Goal: Information Seeking & Learning: Learn about a topic

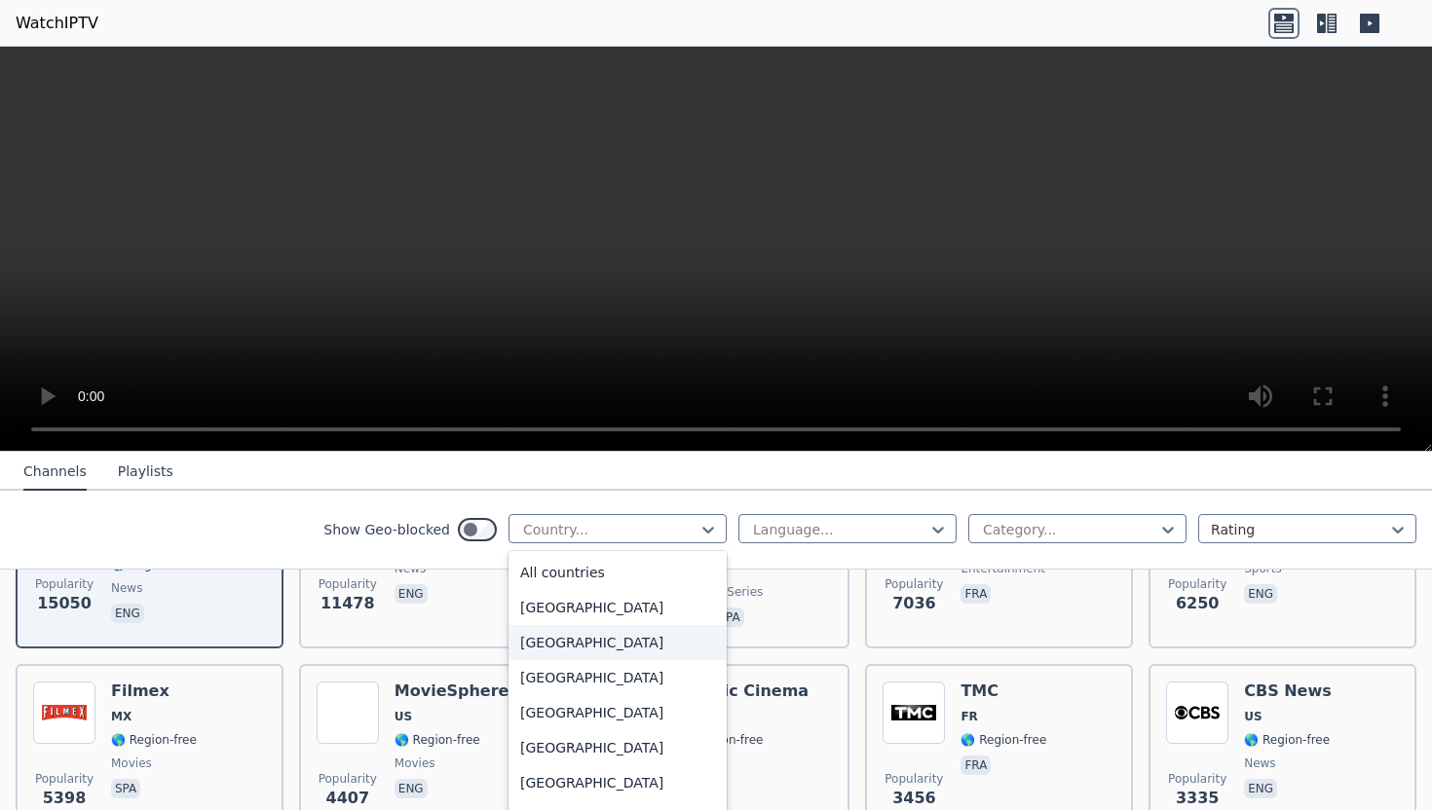
scroll to position [52, 0]
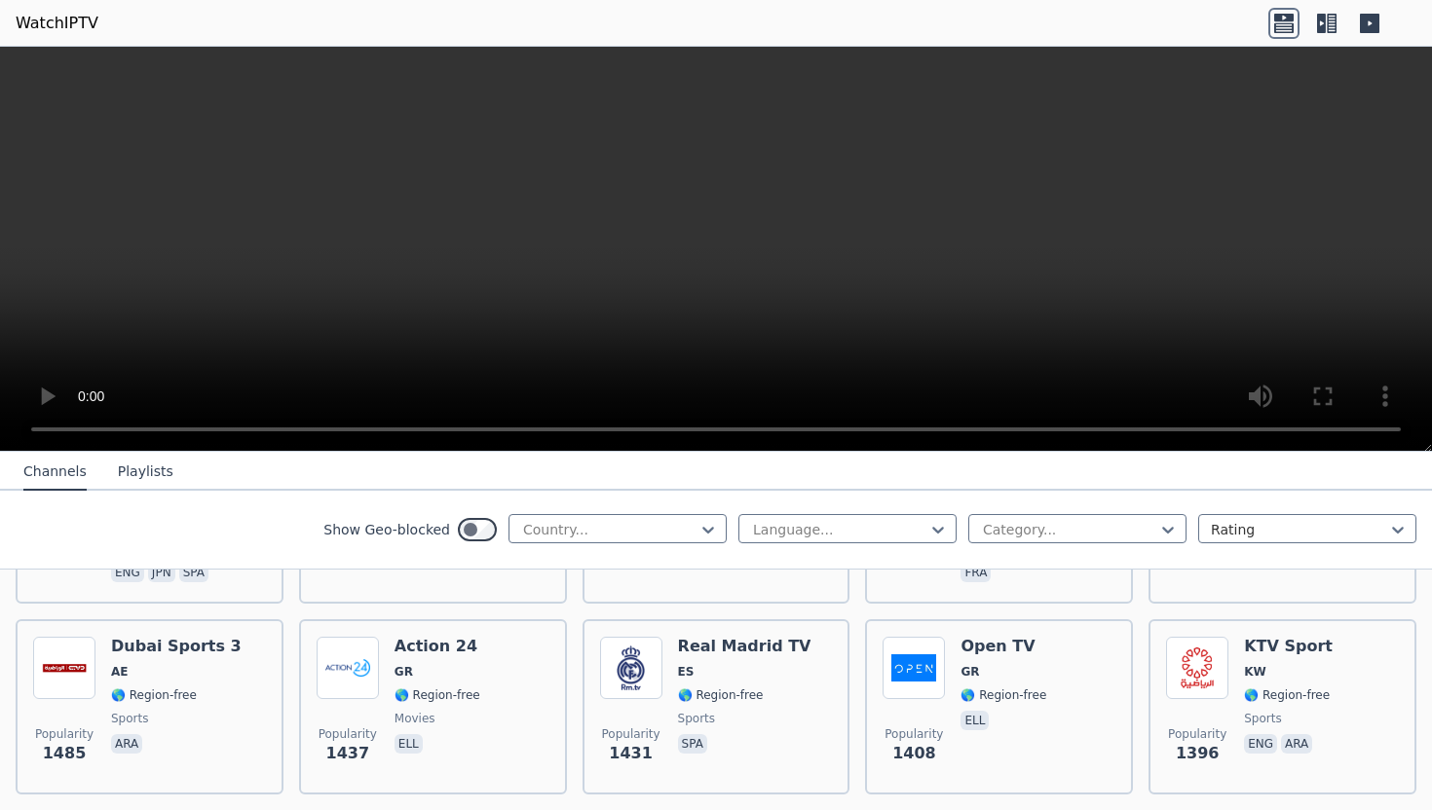
scroll to position [1505, 0]
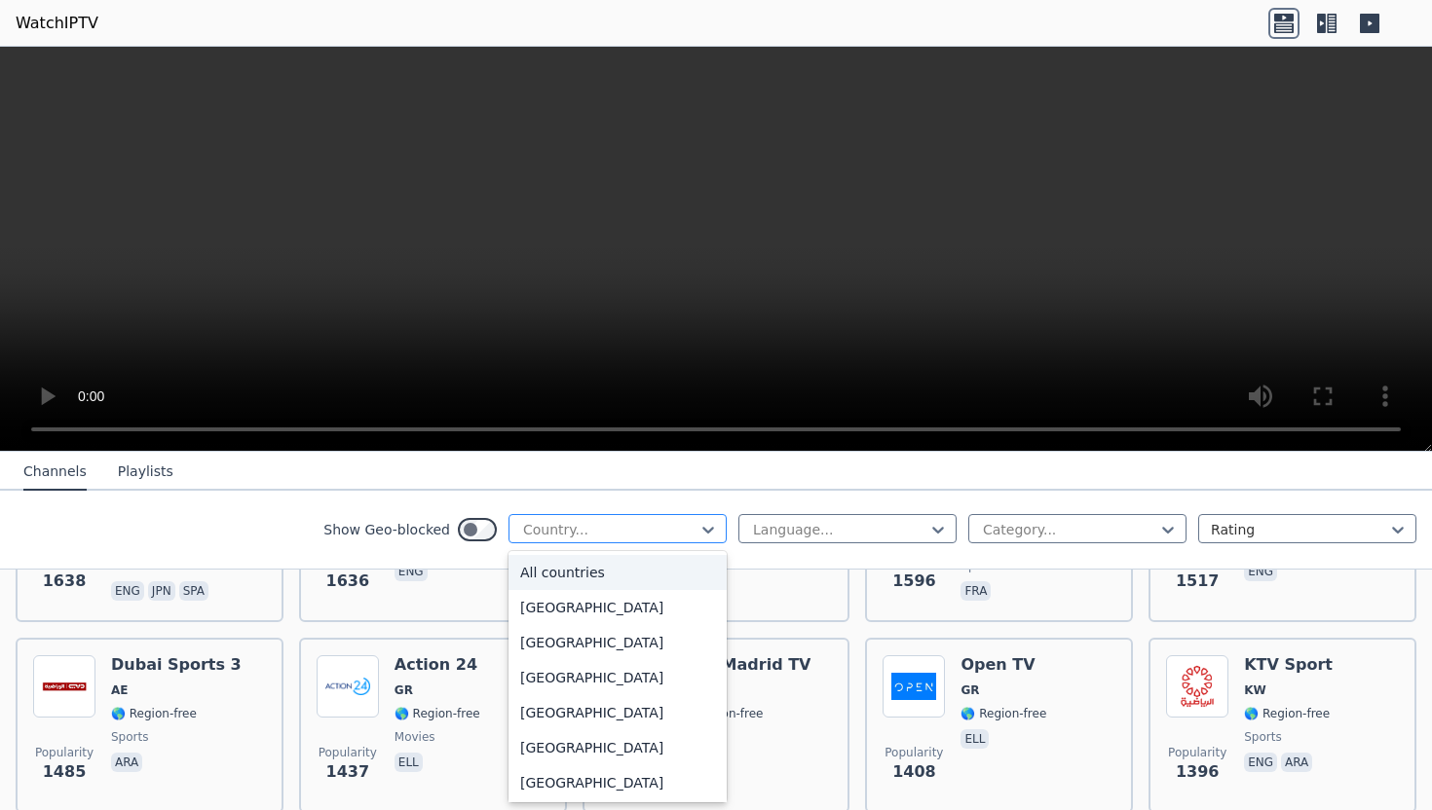
click at [589, 521] on div at bounding box center [609, 529] width 177 height 19
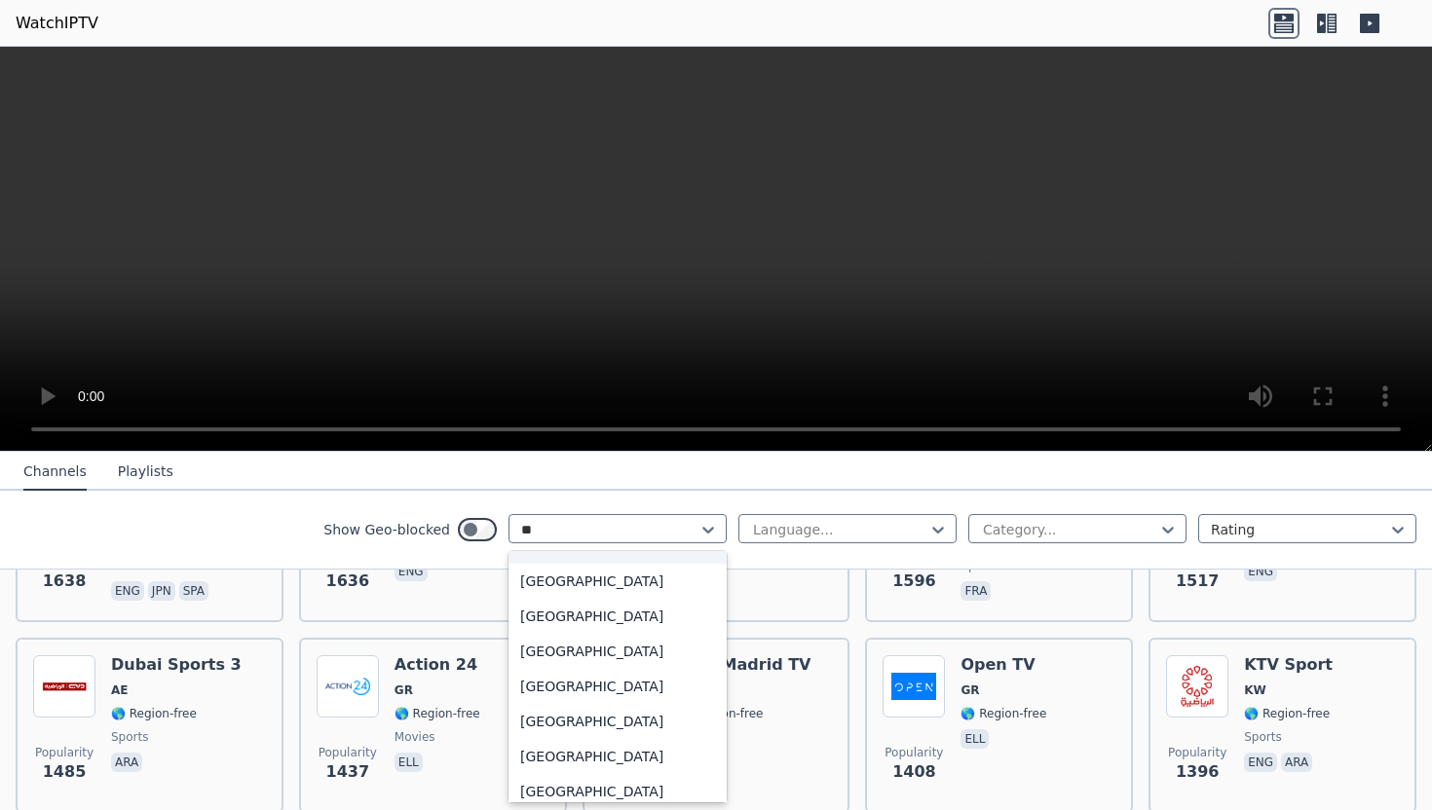
scroll to position [0, 0]
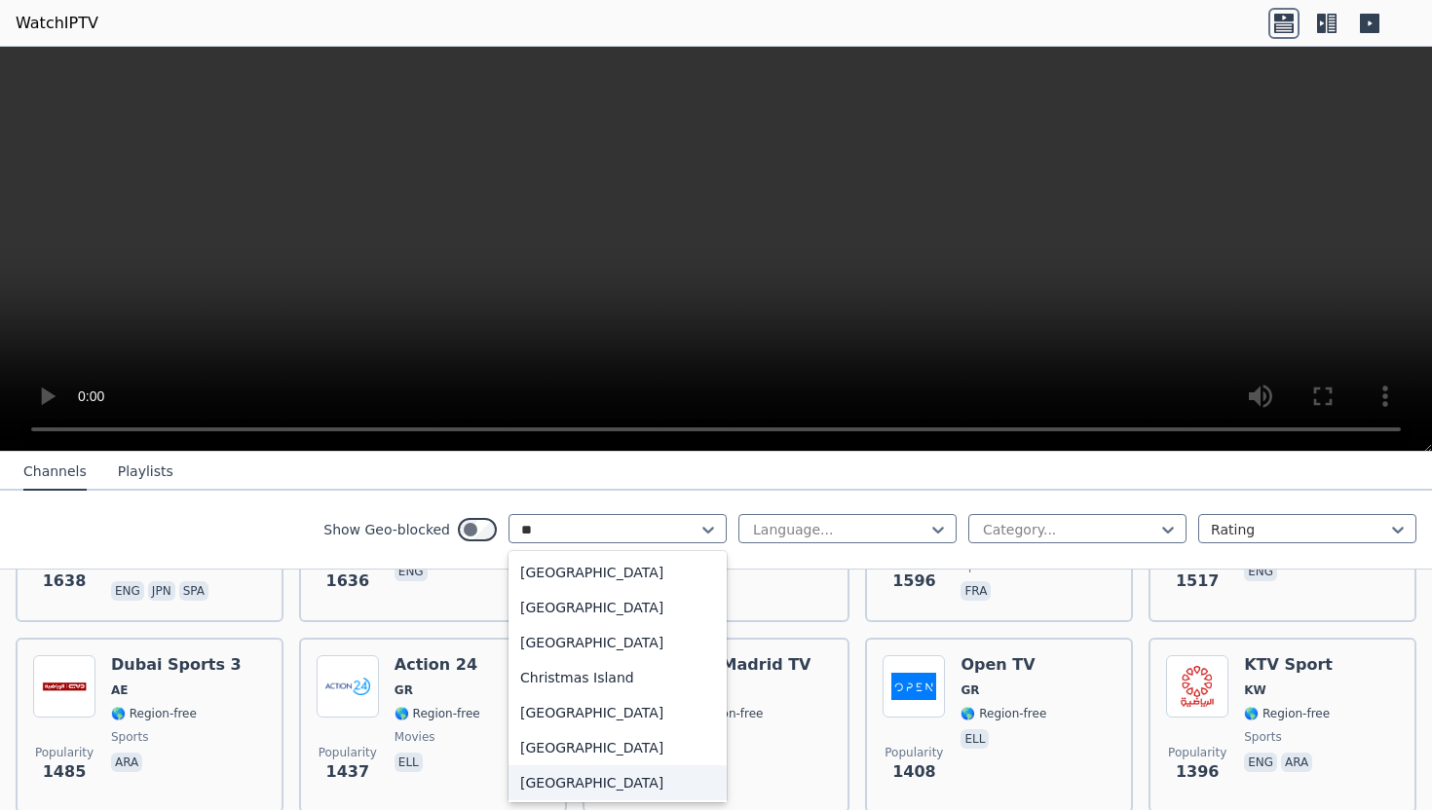
type input "*"
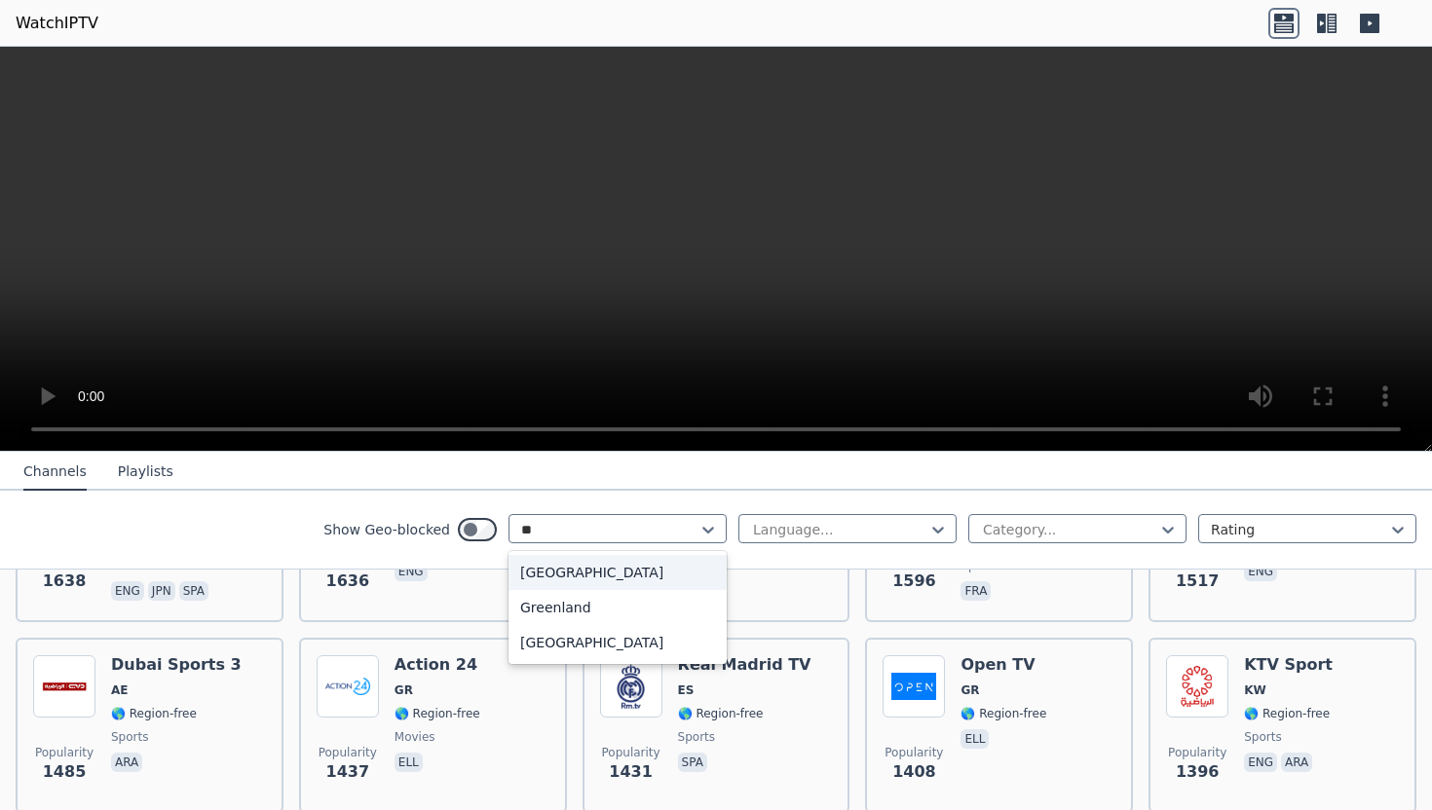
type input "*"
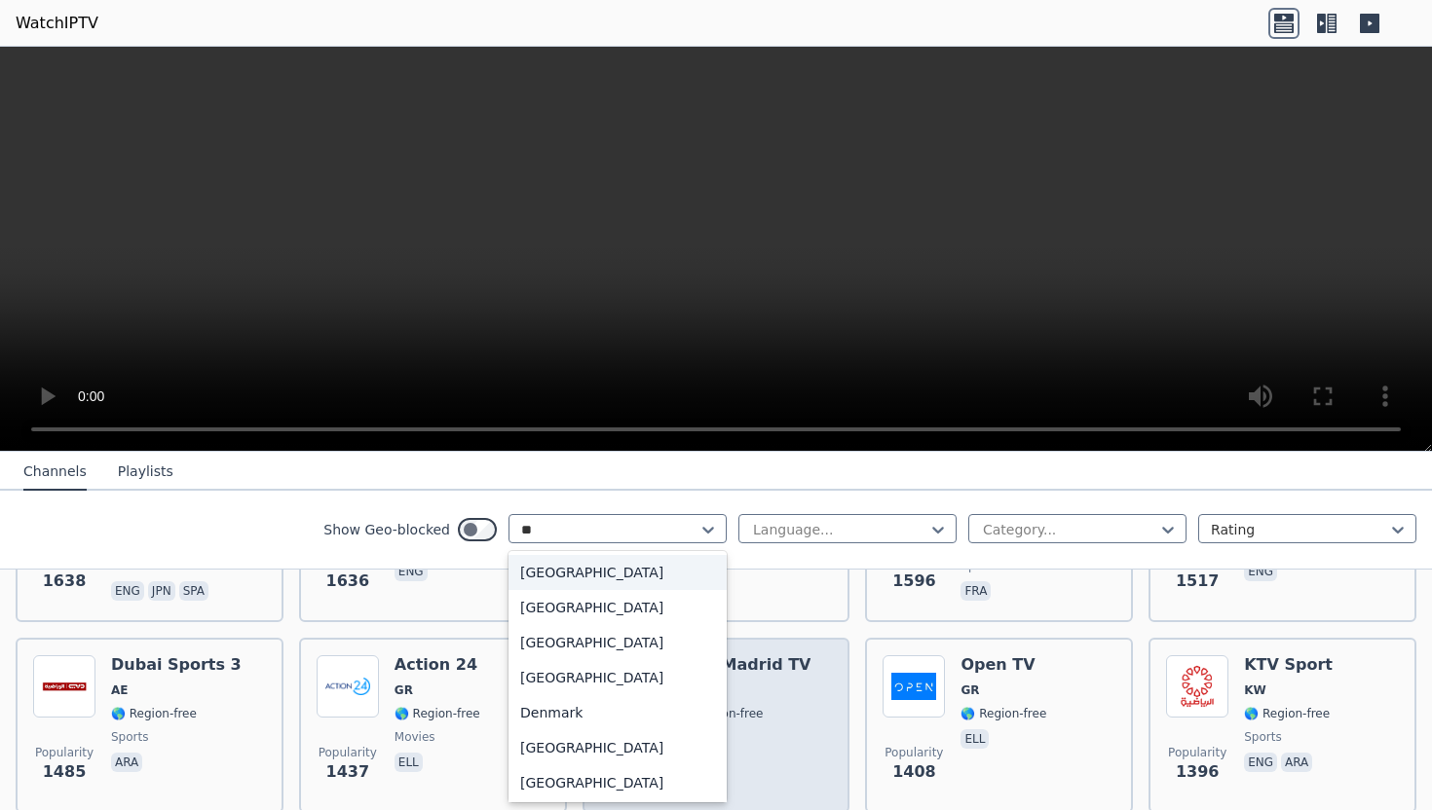
type input "*"
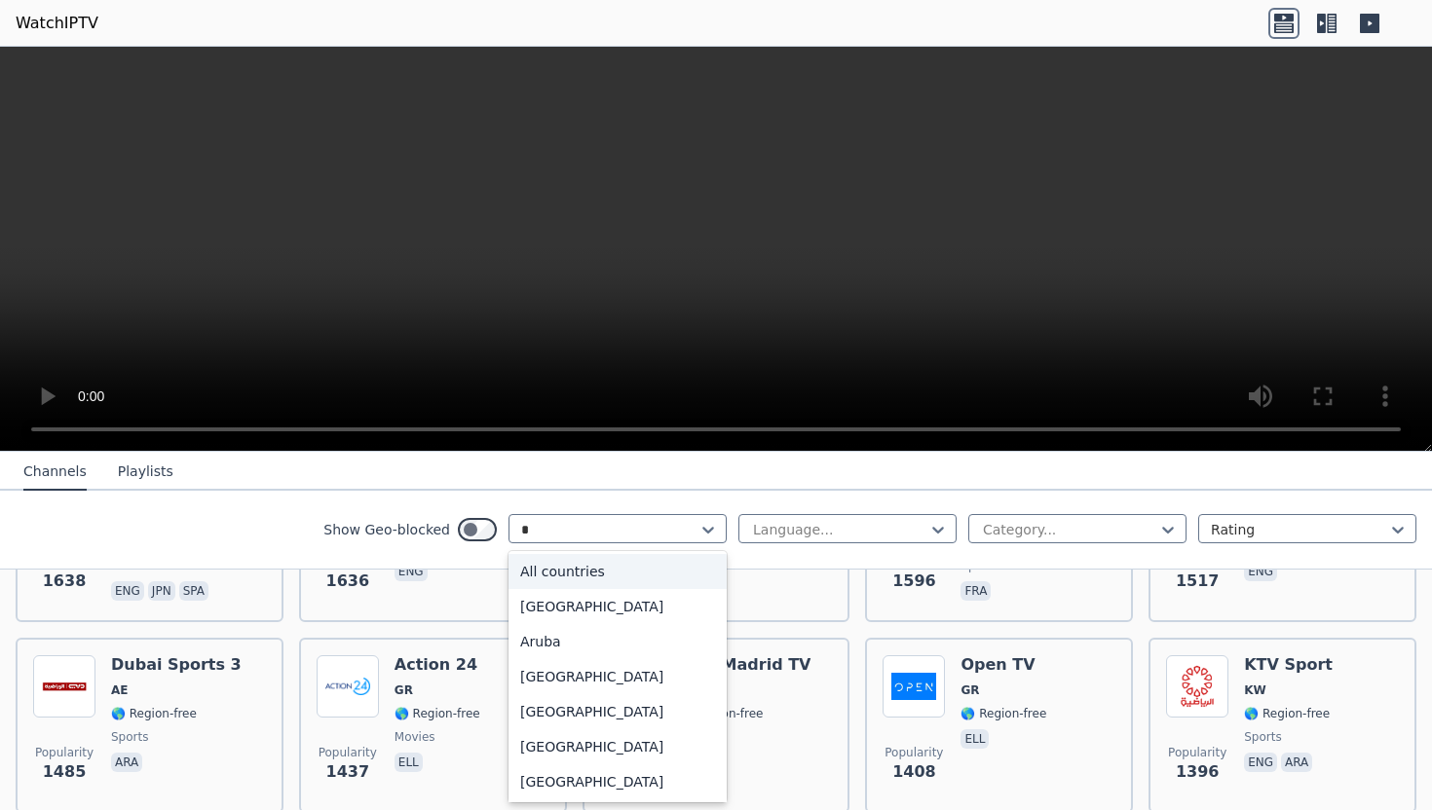
type input "**"
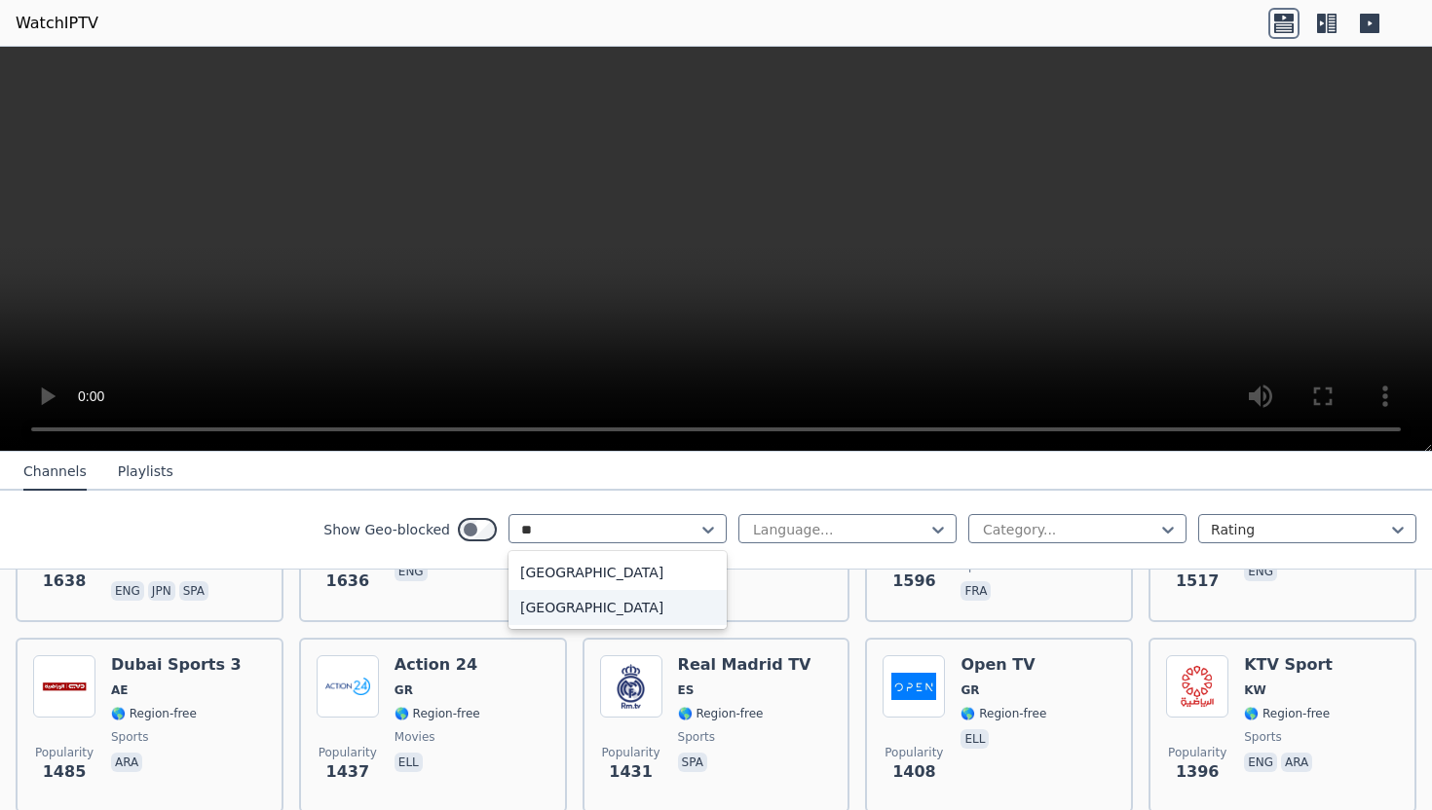
click at [609, 610] on div "[GEOGRAPHIC_DATA]" at bounding box center [617, 607] width 218 height 35
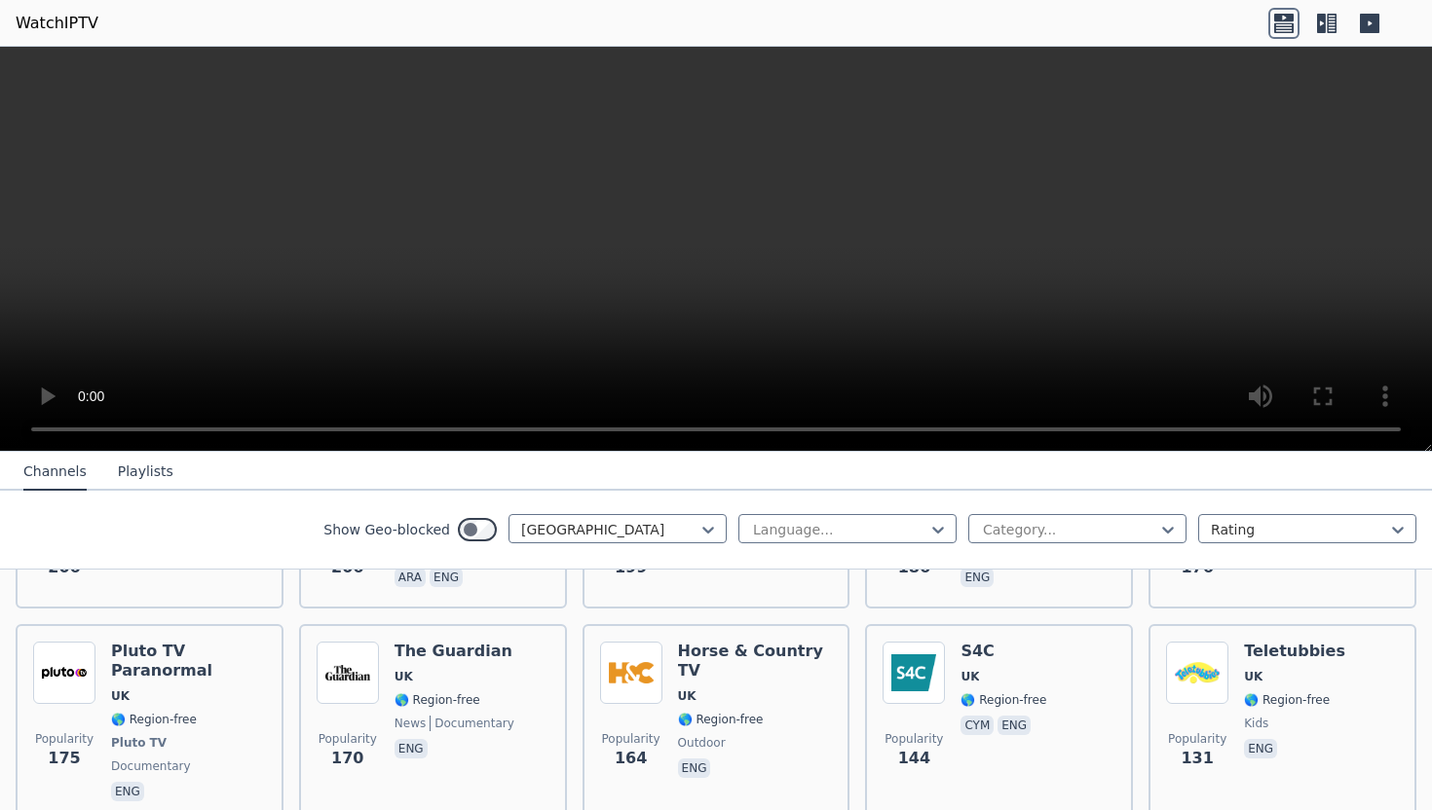
scroll to position [751, 0]
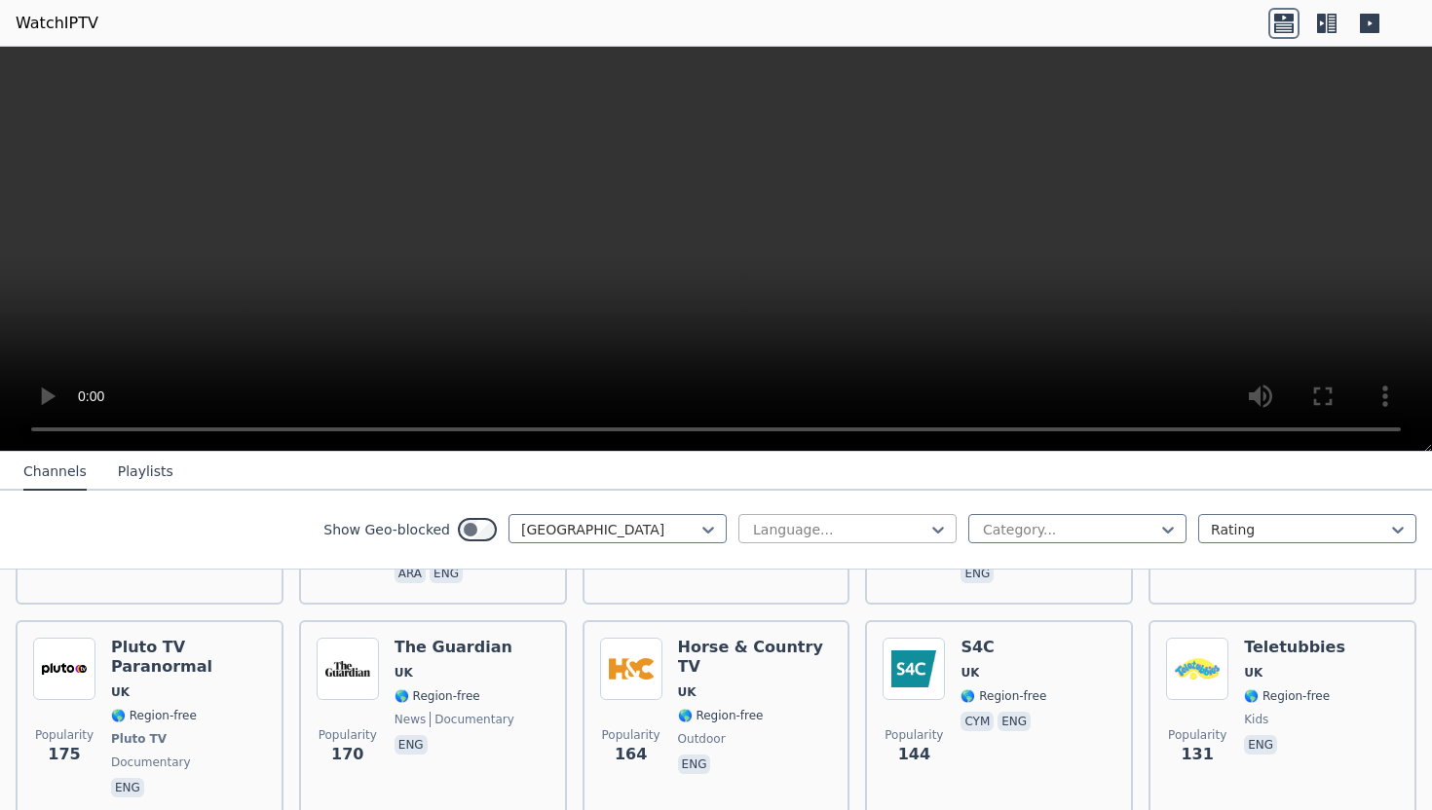
click at [793, 533] on div at bounding box center [839, 529] width 177 height 19
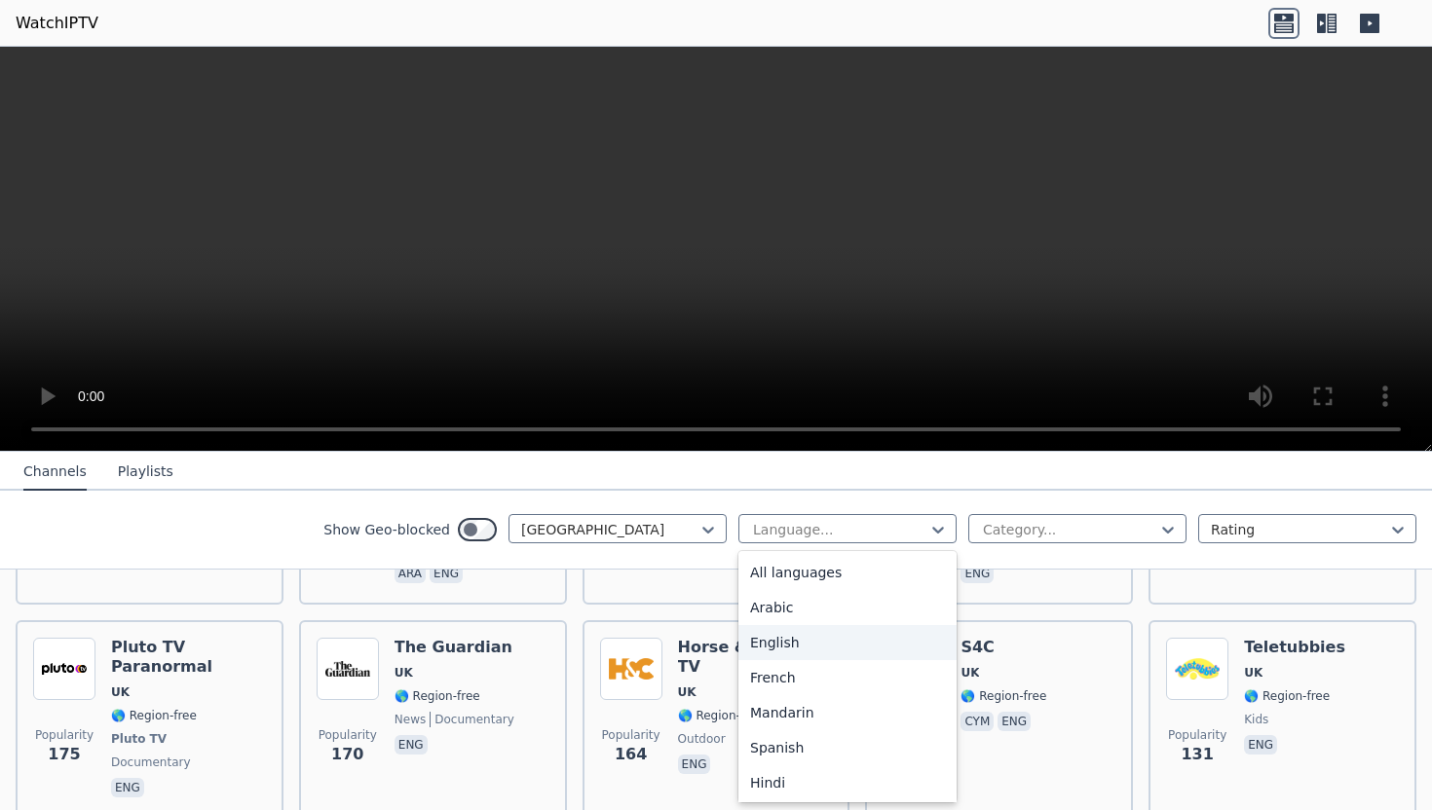
click at [788, 646] on div "English" at bounding box center [847, 642] width 218 height 35
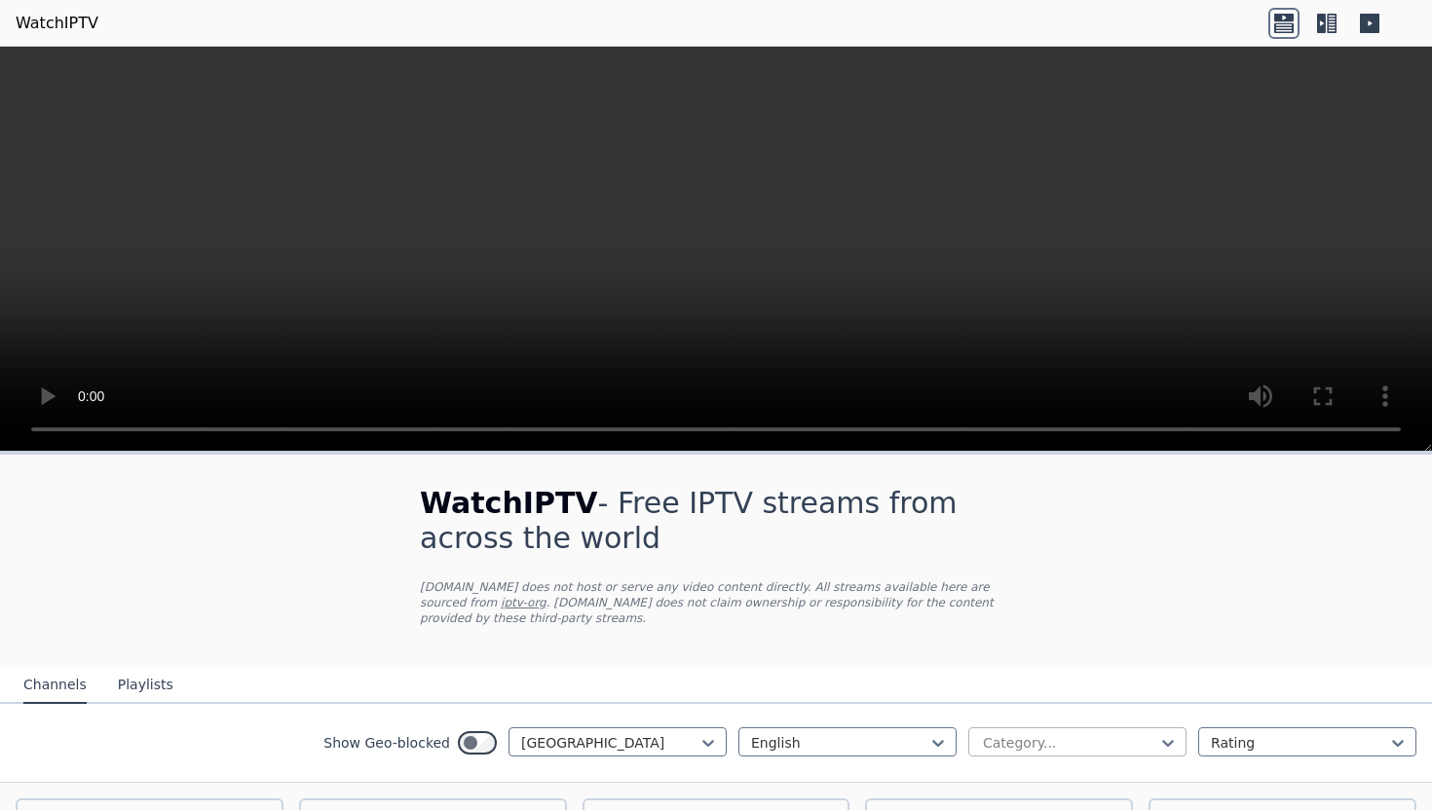
click at [1030, 742] on div at bounding box center [1069, 742] width 177 height 19
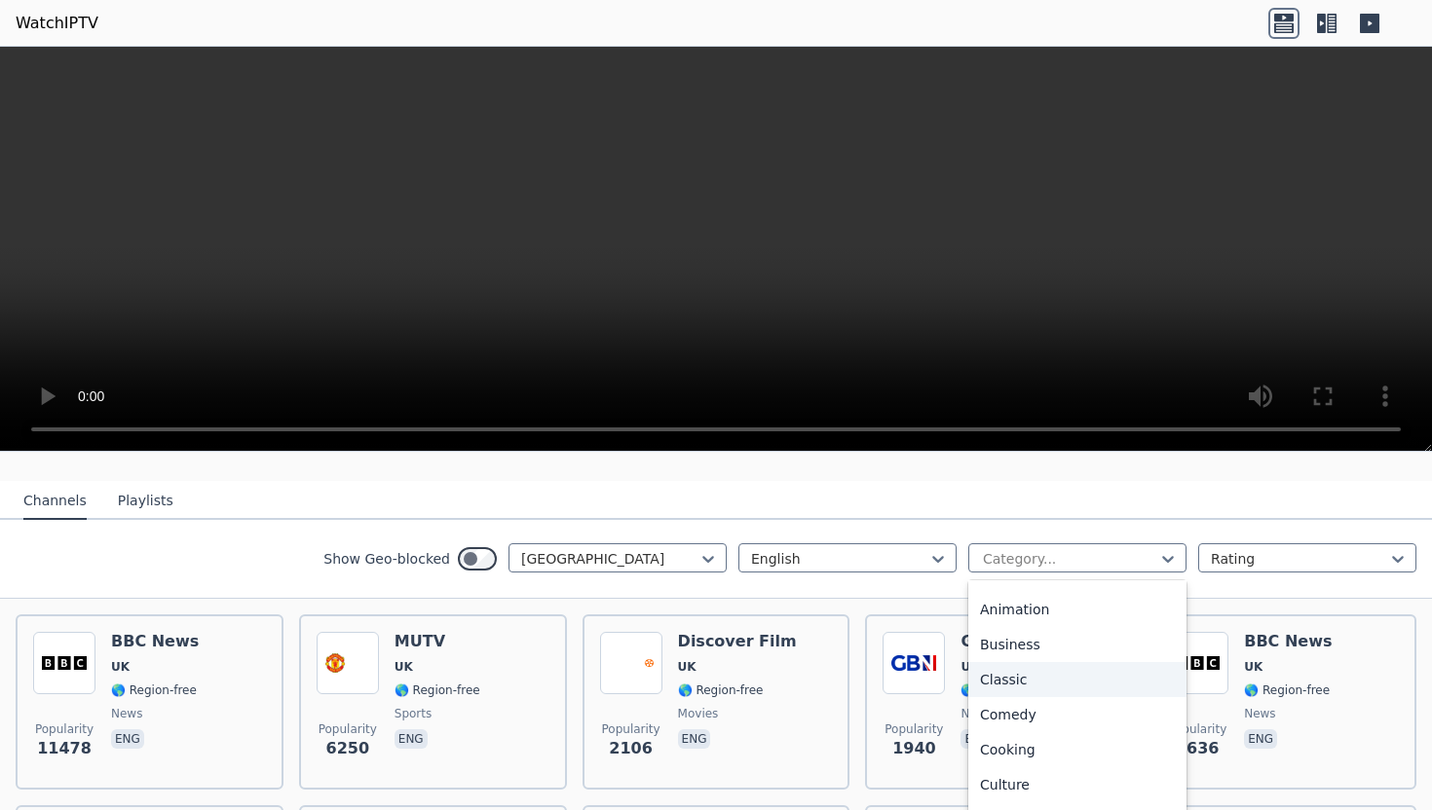
scroll to position [63, 0]
type input "**"
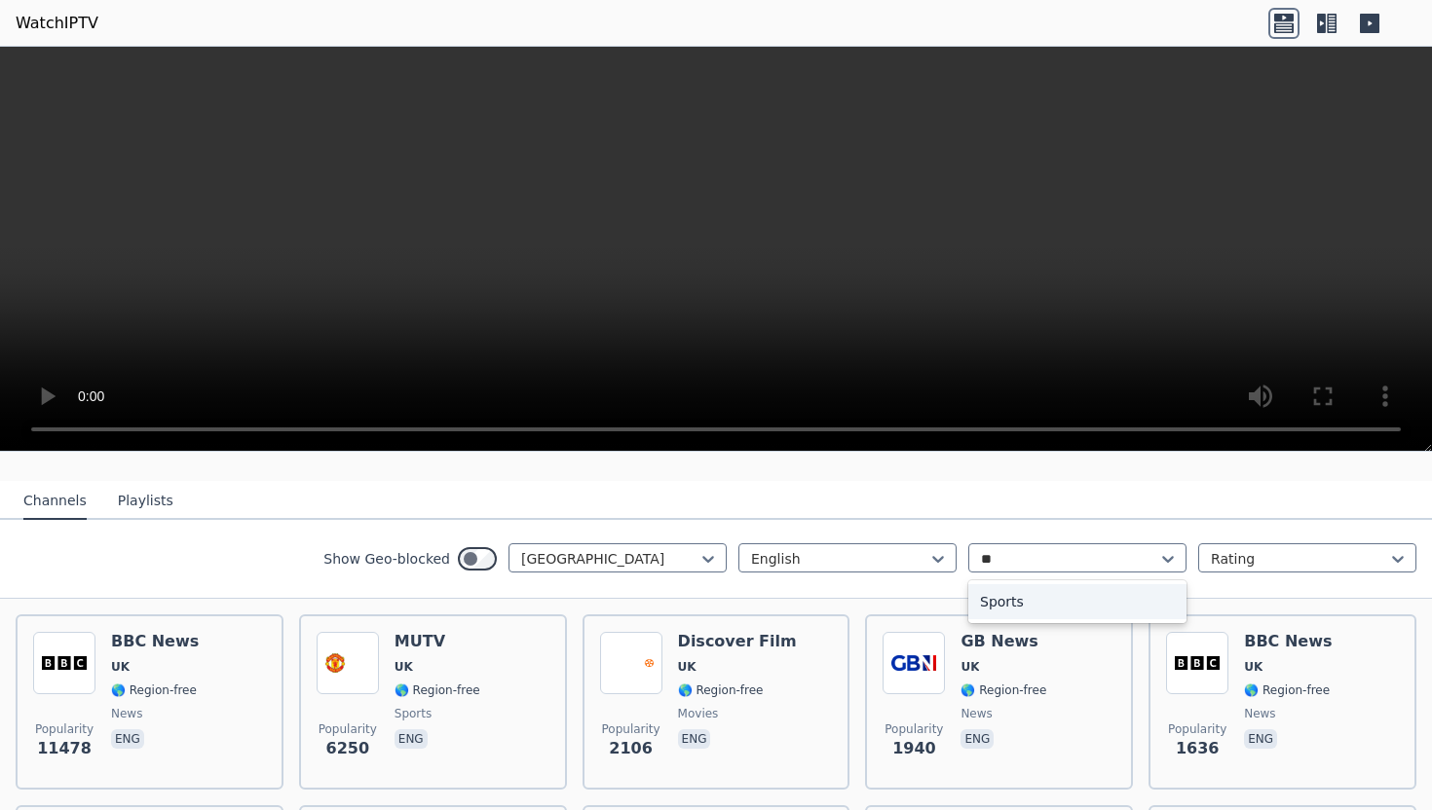
click at [1014, 597] on div "Sports" at bounding box center [1077, 601] width 218 height 35
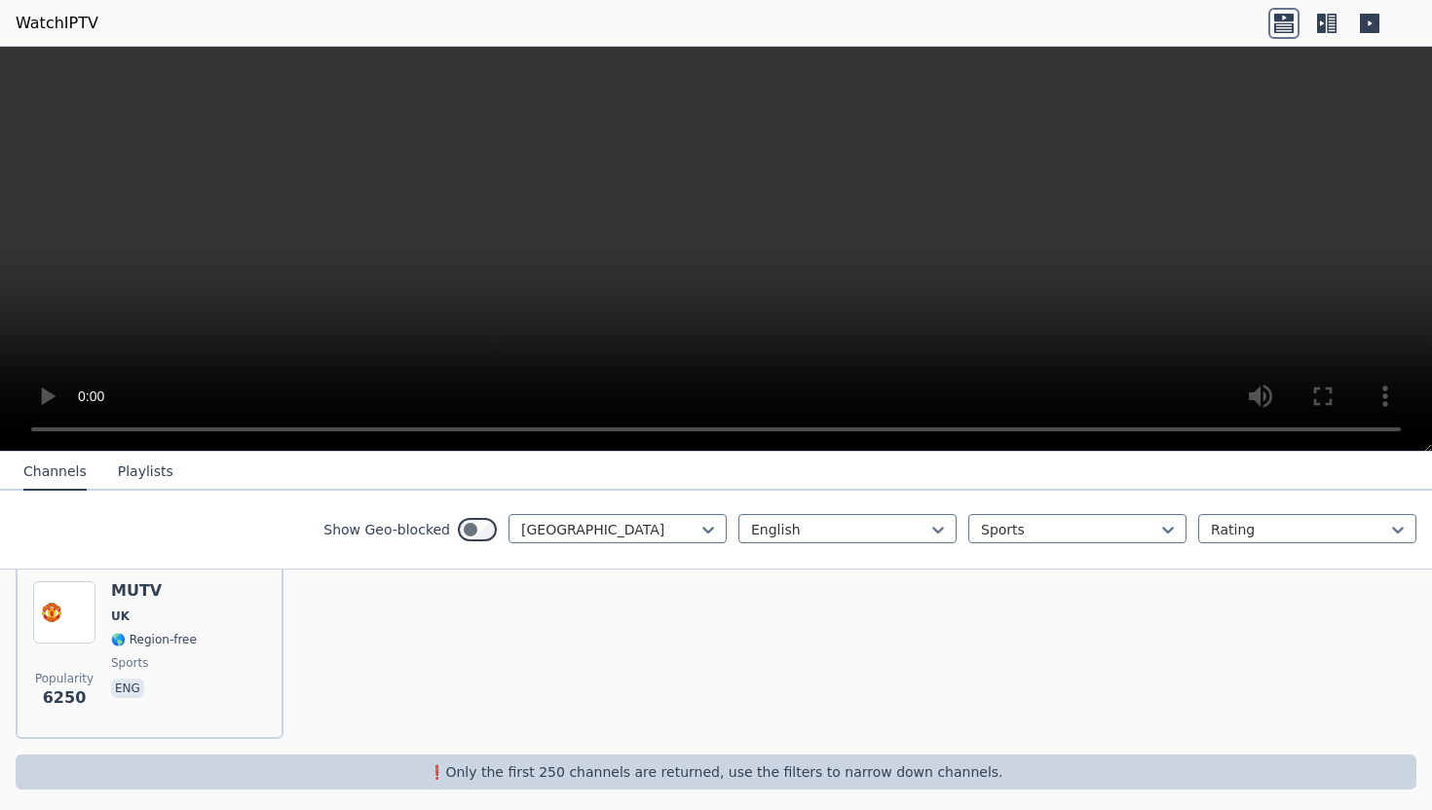
scroll to position [236, 0]
click at [1031, 534] on div at bounding box center [1069, 529] width 177 height 19
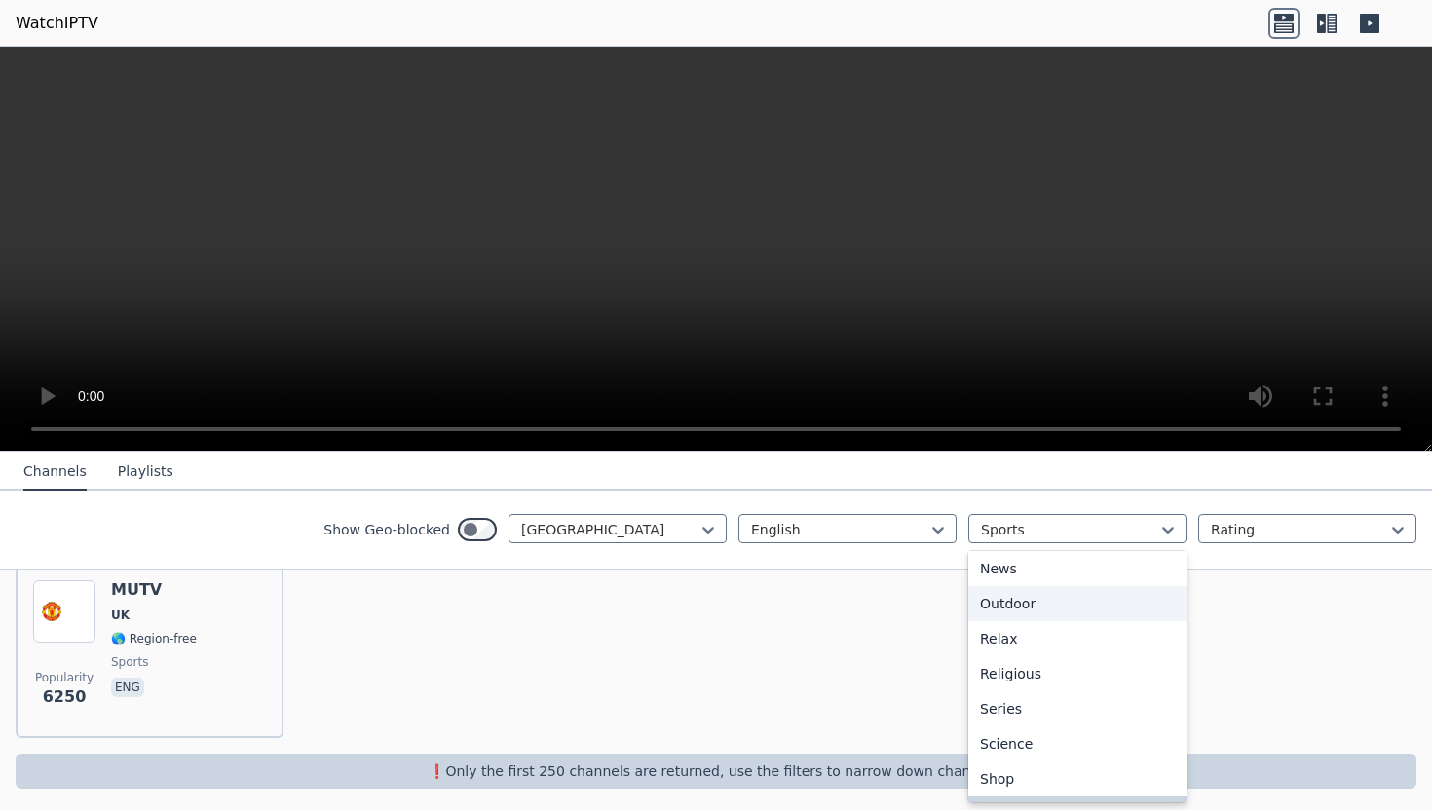
scroll to position [0, 0]
click at [1021, 559] on div "All categories" at bounding box center [1077, 572] width 218 height 35
